Goal: Information Seeking & Learning: Learn about a topic

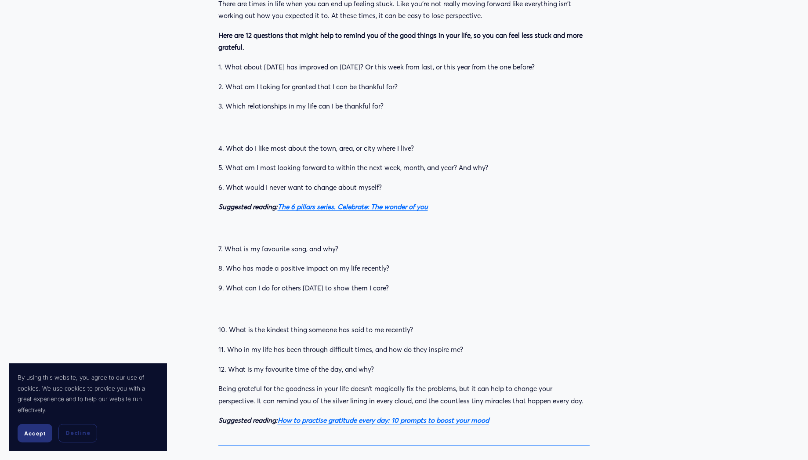
scroll to position [581, 0]
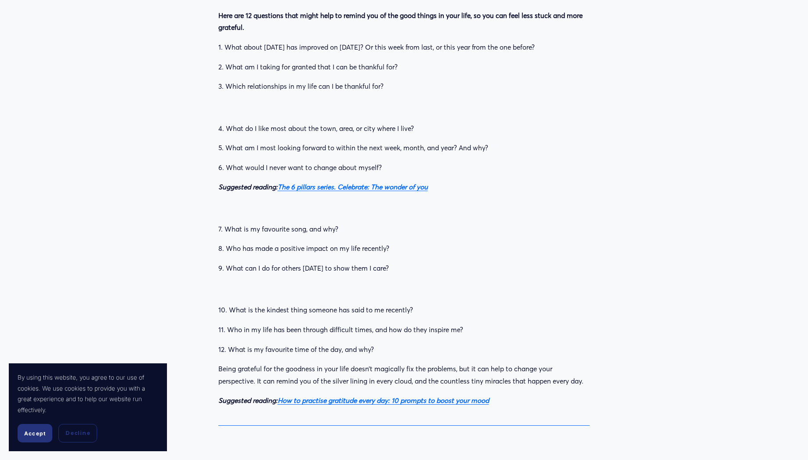
click at [313, 243] on p "8. Who has made a positive impact on my life recently?" at bounding box center [404, 249] width 372 height 12
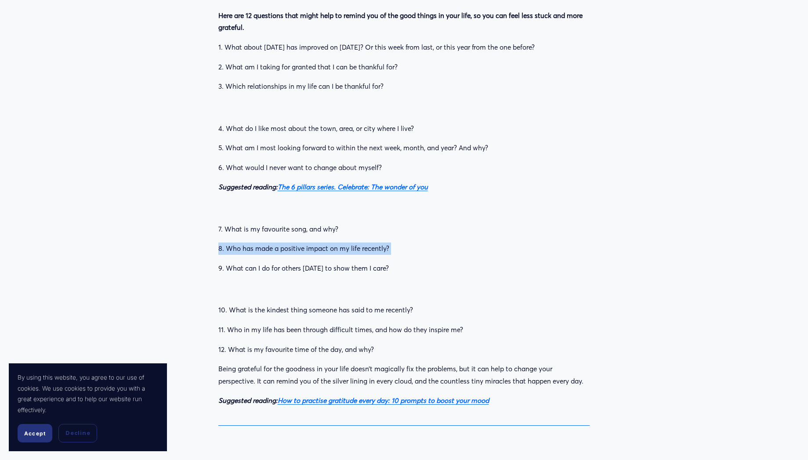
click at [313, 243] on p "8. Who has made a positive impact on my life recently?" at bounding box center [404, 249] width 372 height 12
click at [325, 225] on p "7. What is my favourite song, and why?" at bounding box center [404, 229] width 372 height 12
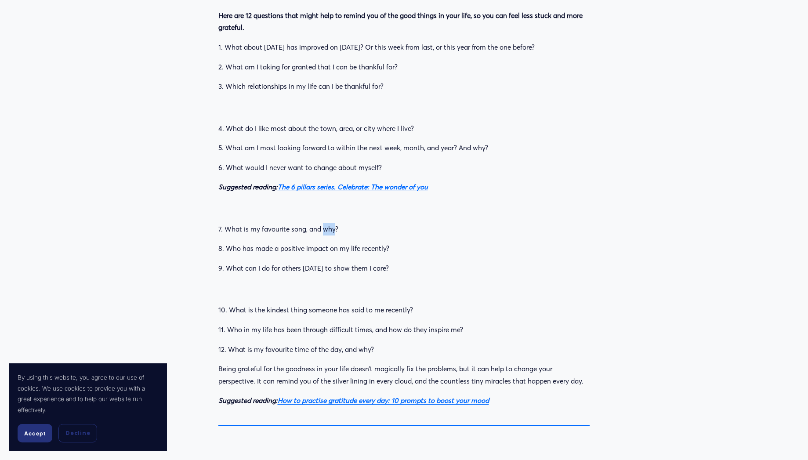
click at [325, 225] on p "7. What is my favourite song, and why?" at bounding box center [404, 229] width 372 height 12
click at [334, 266] on p "9. What can I do for others [DATE] to show them I care?" at bounding box center [404, 268] width 372 height 12
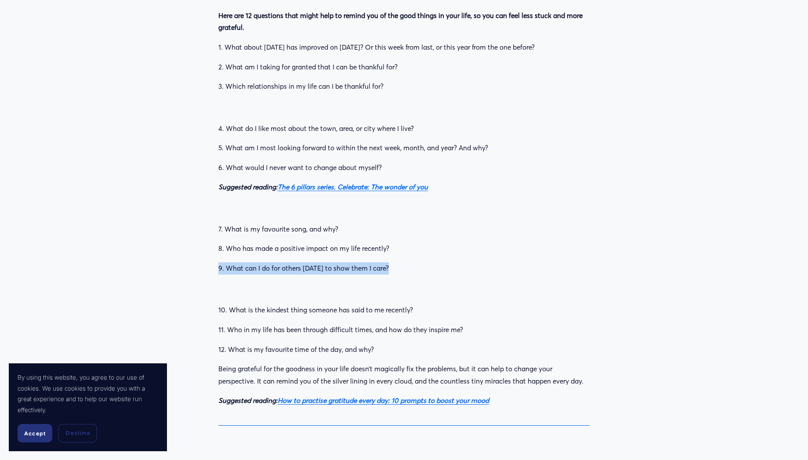
click at [334, 266] on p "9. What can I do for others [DATE] to show them I care?" at bounding box center [404, 268] width 372 height 12
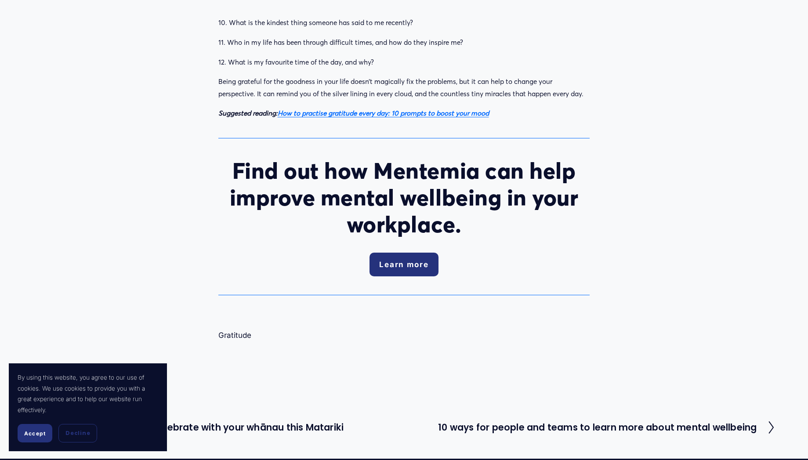
scroll to position [885, 0]
